Goal: Task Accomplishment & Management: Manage account settings

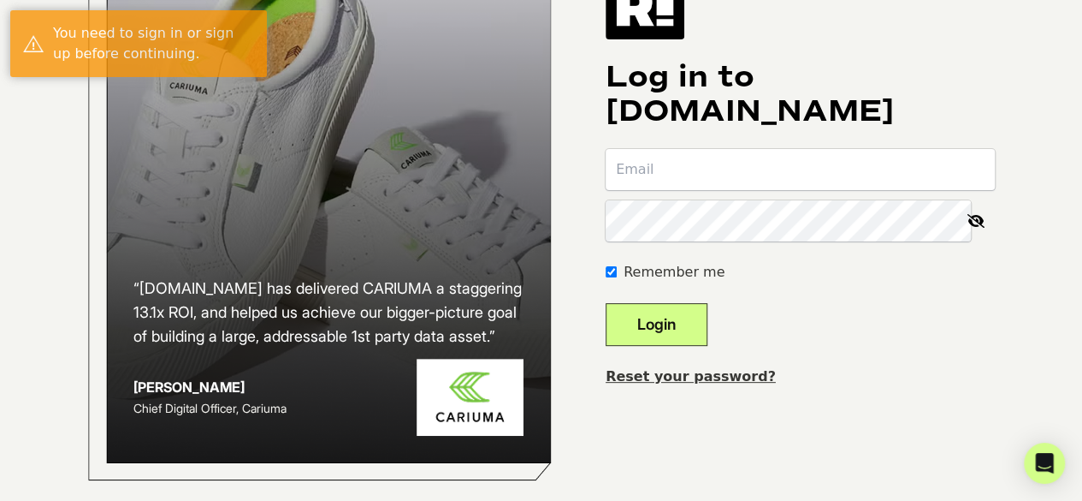
scroll to position [168, 0]
click at [714, 369] on link "Reset your password?" at bounding box center [691, 376] width 170 height 16
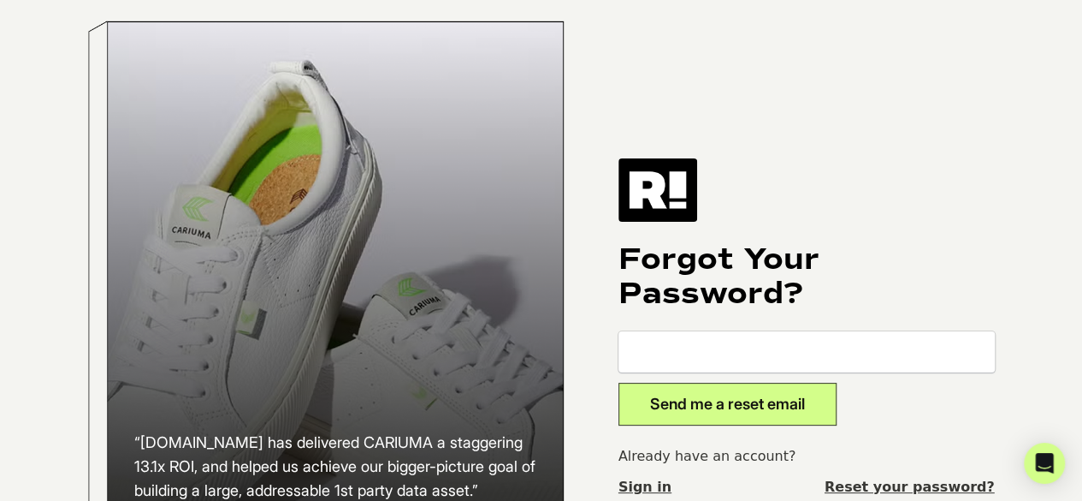
click at [714, 363] on input "email" at bounding box center [807, 351] width 376 height 41
type input "mlevy@peteandpedro.com"
click at [734, 406] on button "Send me a reset email" at bounding box center [728, 403] width 218 height 43
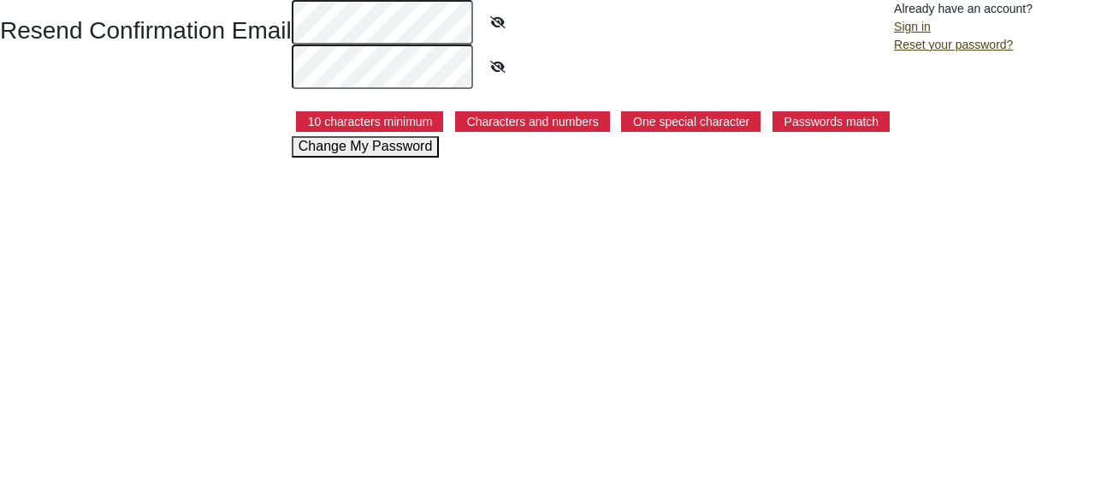
click at [340, 142] on button "Change My Password" at bounding box center [366, 146] width 148 height 21
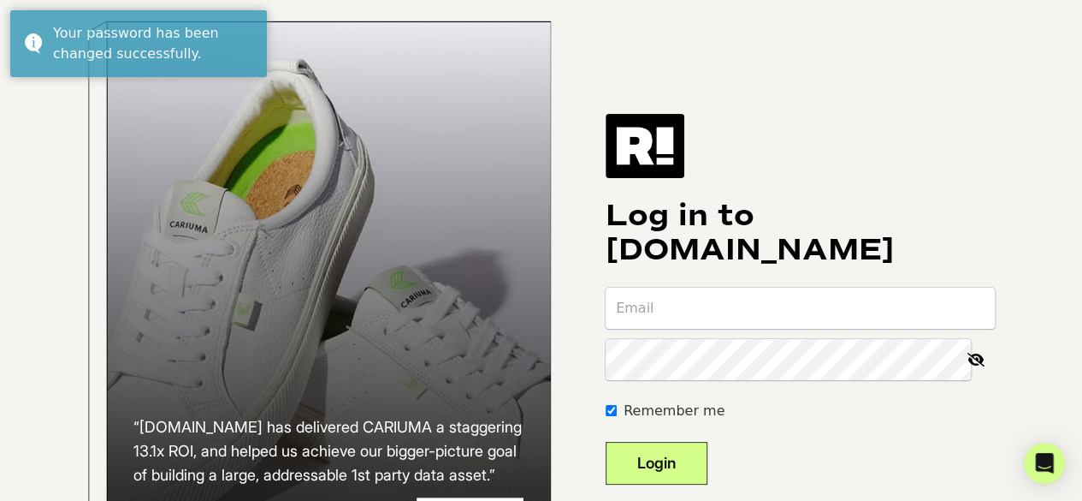
click at [777, 317] on input "email" at bounding box center [800, 307] width 389 height 41
type input "[EMAIL_ADDRESS][DOMAIN_NAME]"
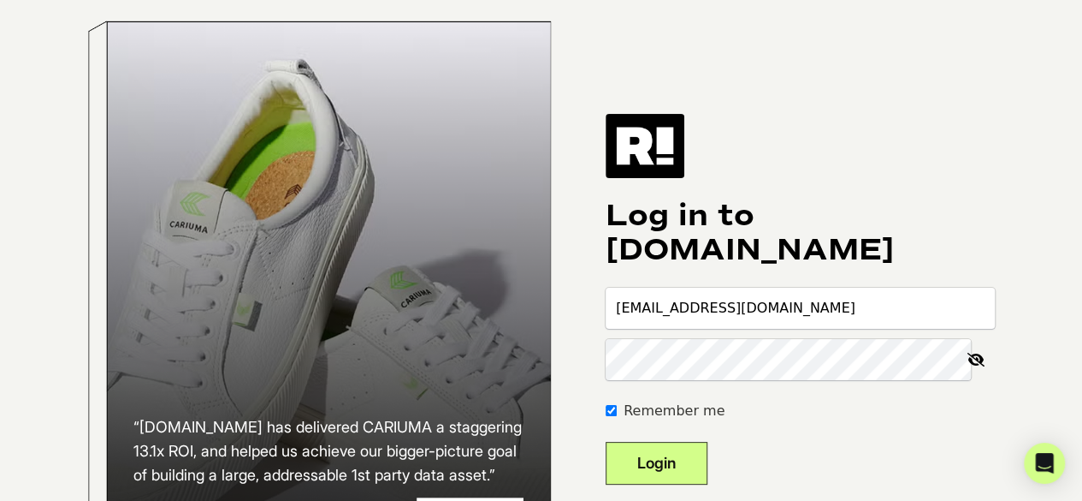
click at [606, 442] on button "Login" at bounding box center [657, 463] width 102 height 43
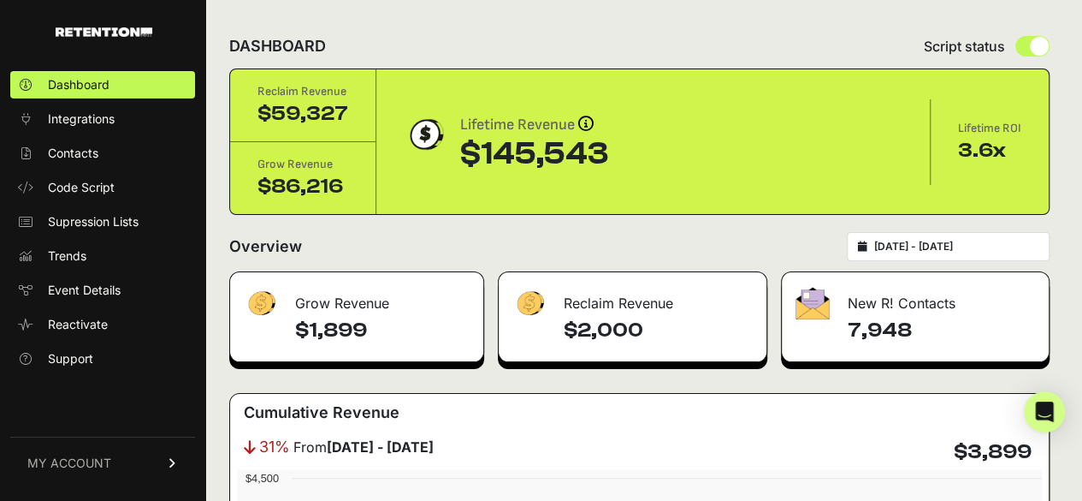
click at [429, 320] on h4 "$1,899" at bounding box center [382, 330] width 175 height 27
click at [637, 317] on h4 "$2,000" at bounding box center [659, 330] width 190 height 27
click at [886, 328] on h4 "7,948" at bounding box center [941, 330] width 188 height 27
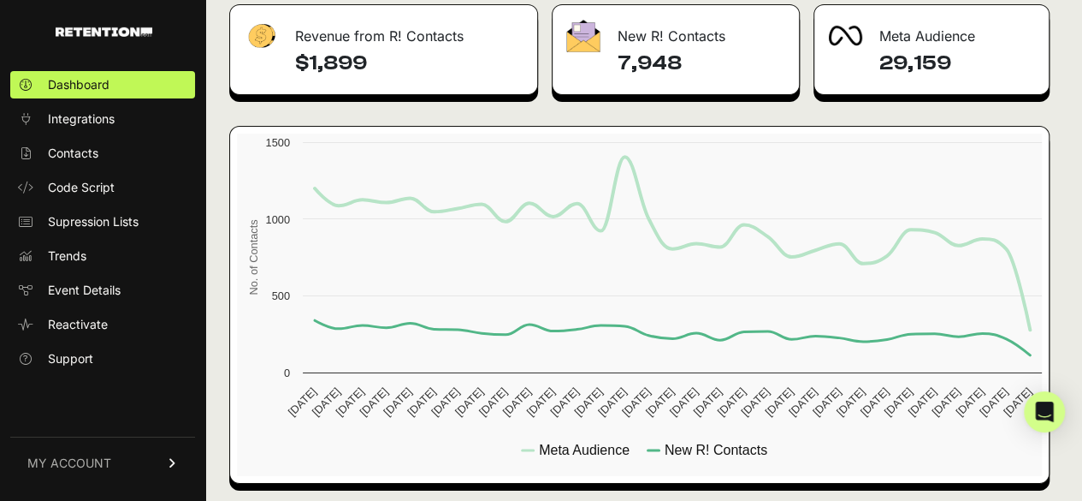
scroll to position [2838, 0]
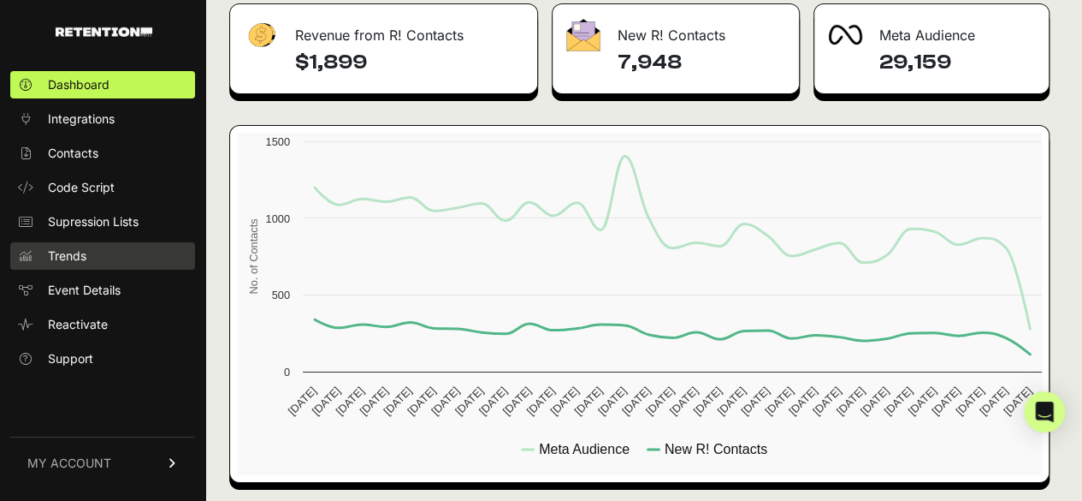
click at [79, 256] on span "Trends" at bounding box center [67, 255] width 39 height 17
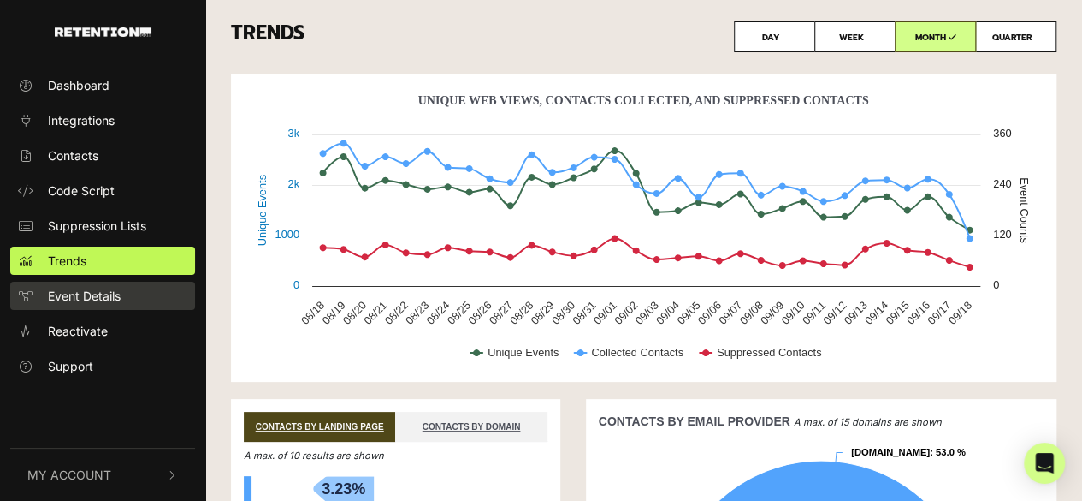
click at [84, 295] on span "Event Details" at bounding box center [84, 296] width 73 height 18
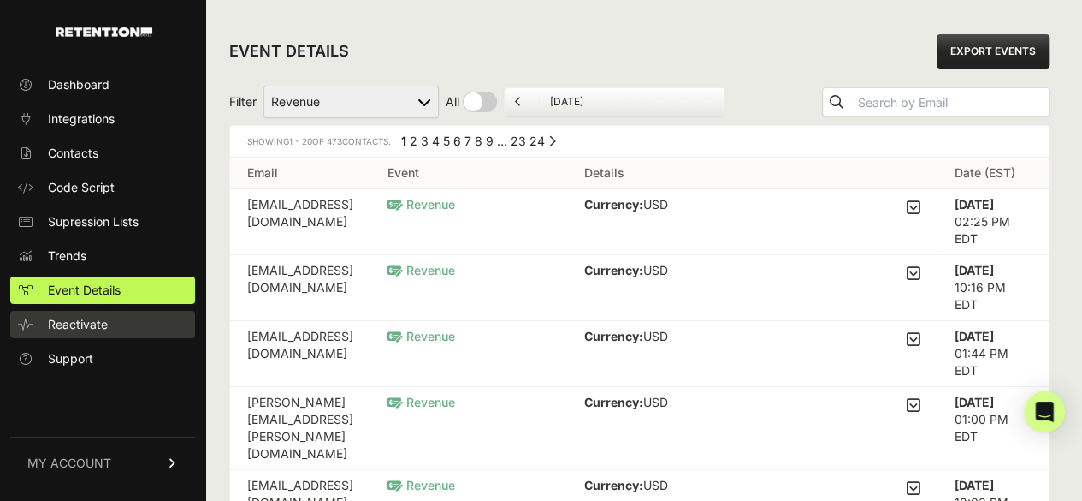
click at [70, 336] on link "Reactivate" at bounding box center [102, 324] width 185 height 27
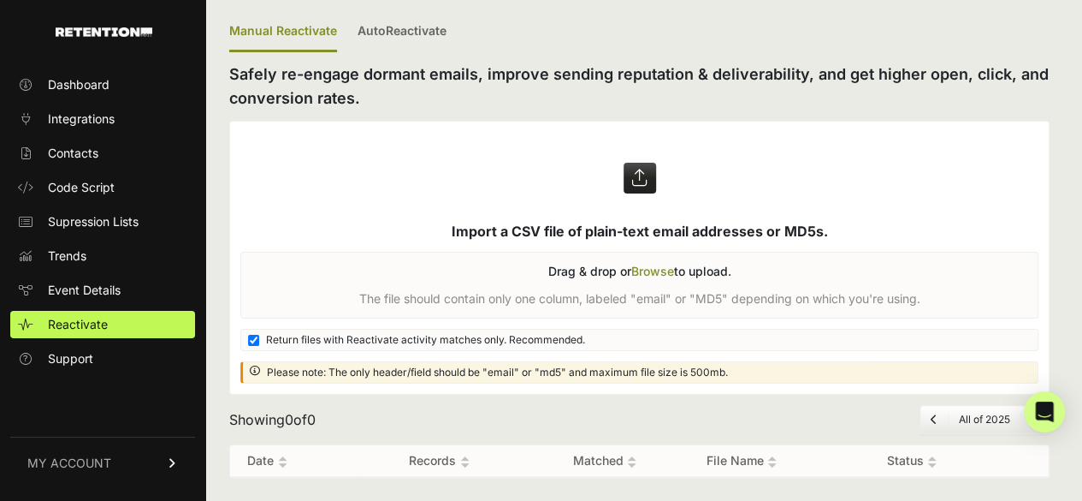
scroll to position [19, 0]
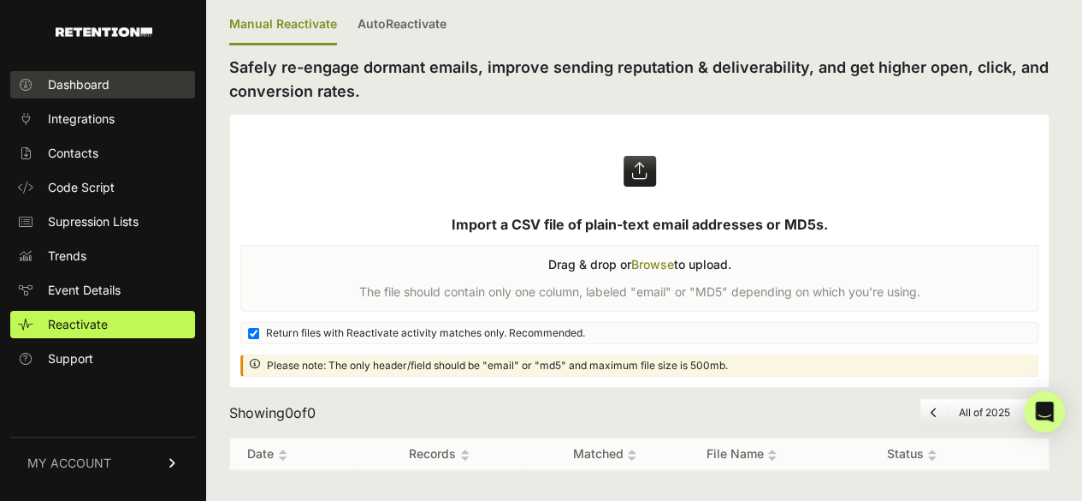
click at [110, 83] on link "Dashboard" at bounding box center [102, 84] width 185 height 27
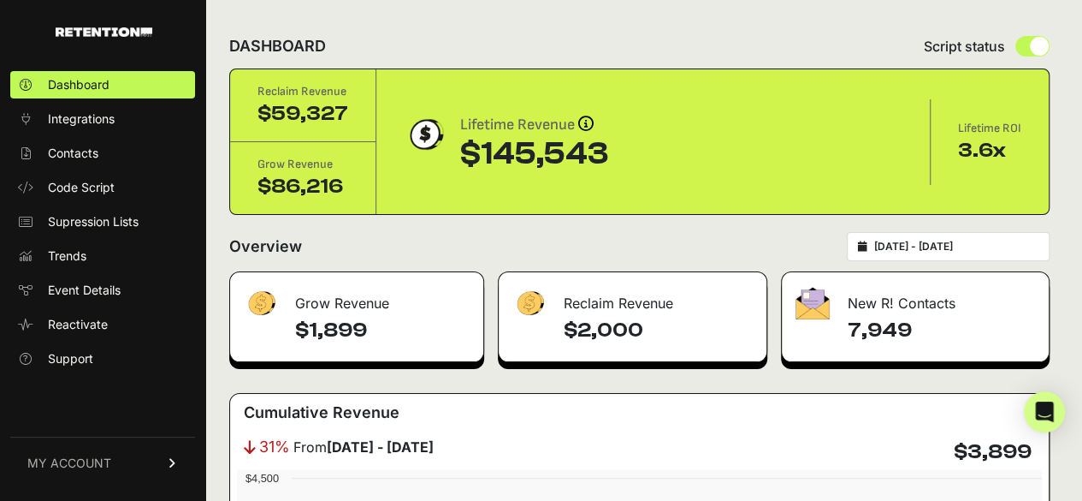
click at [939, 245] on input "[DATE] - [DATE]" at bounding box center [956, 247] width 164 height 14
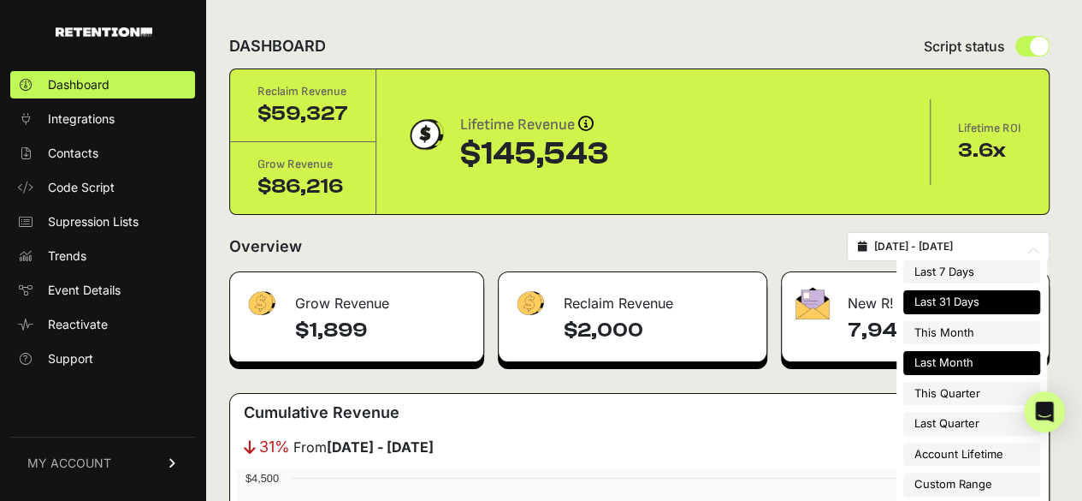
click at [943, 359] on li "Last Month" at bounding box center [972, 363] width 137 height 24
type input "[DATE] - [DATE]"
